Goal: Task Accomplishment & Management: Use online tool/utility

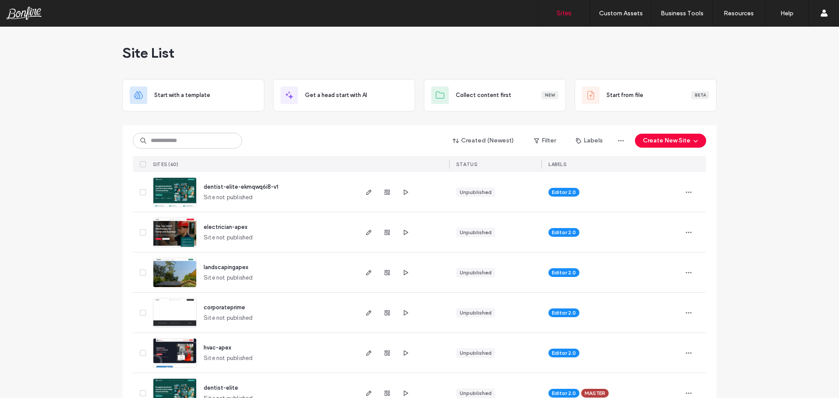
click at [230, 184] on span "dentist-elite-ekmqwq6i8-v1" at bounding box center [241, 187] width 75 height 7
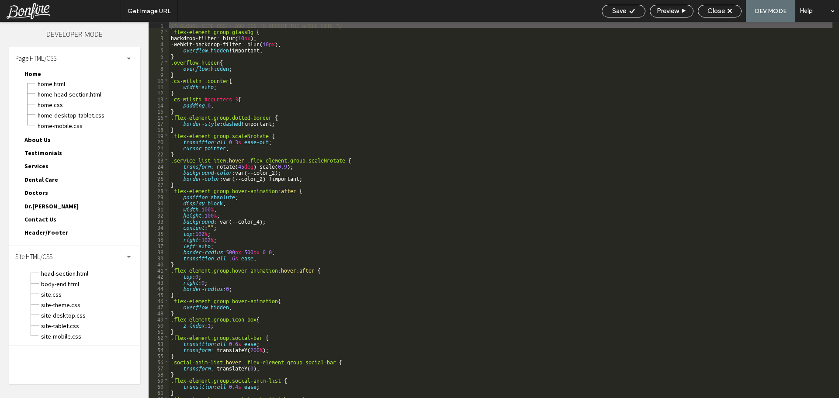
click at [249, 117] on div "/* GLOBAL SITE CSS - ADD CSS TO AFFECT THE WHOLE SITE */ .flex-element.group.gl…" at bounding box center [500, 216] width 663 height 389
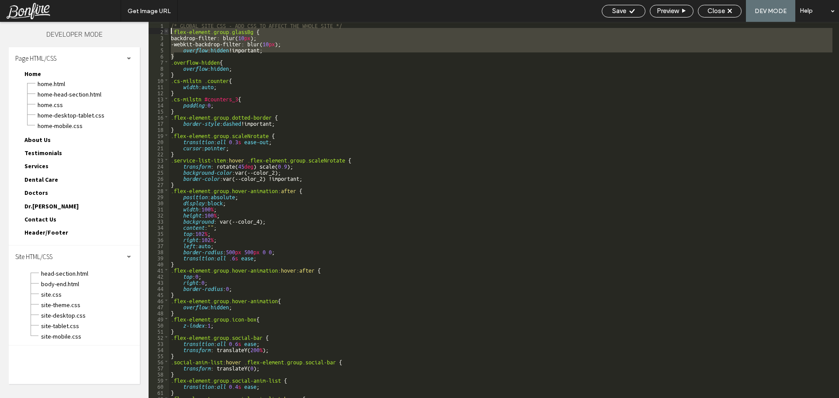
drag, startPoint x: 175, startPoint y: 53, endPoint x: 168, endPoint y: 32, distance: 22.4
click at [168, 32] on div "** 1 2 3 4 5 6 7 8 9 10 11 12 13 14 15 16 17 18 19 20 21 22 23 24 25 26 27 28 2…" at bounding box center [494, 210] width 691 height 376
click at [222, 59] on div "/* GLOBAL SITE CSS - ADD CSS TO AFFECT THE WHOLE SITE */ .flex-element.group.gl…" at bounding box center [500, 216] width 663 height 389
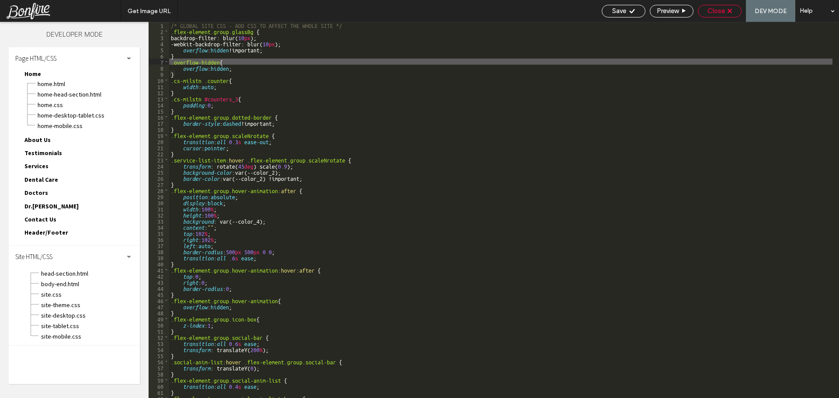
click at [719, 11] on span "Close" at bounding box center [716, 11] width 17 height 8
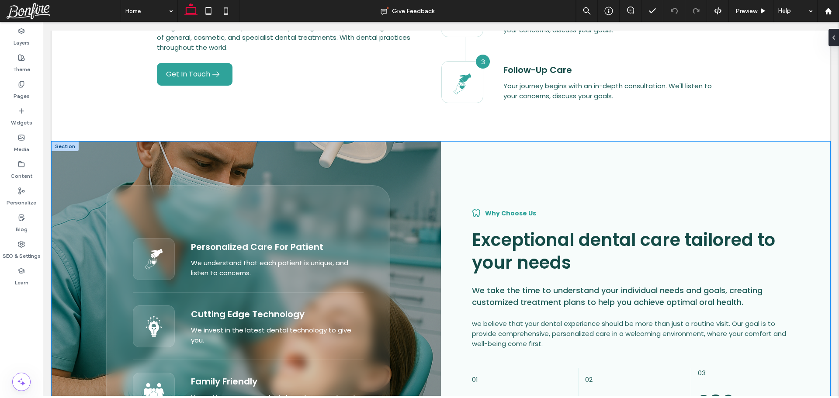
scroll to position [1267, 0]
